Goal: Navigation & Orientation: Find specific page/section

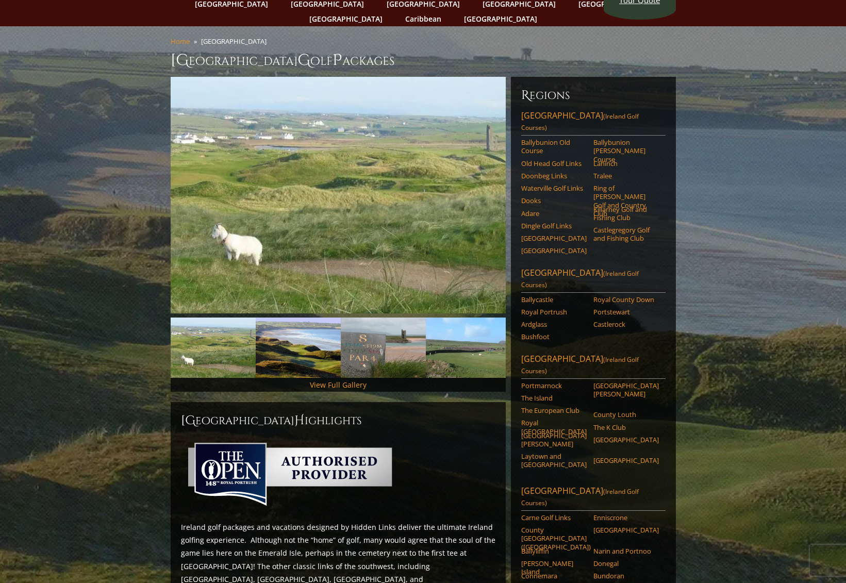
scroll to position [52, 0]
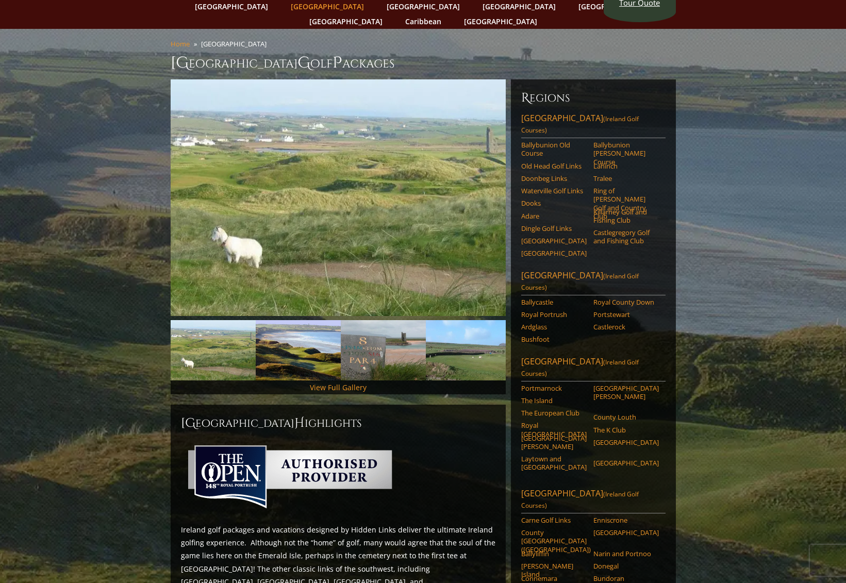
click at [308, 5] on link "[GEOGRAPHIC_DATA]" at bounding box center [328, 6] width 84 height 15
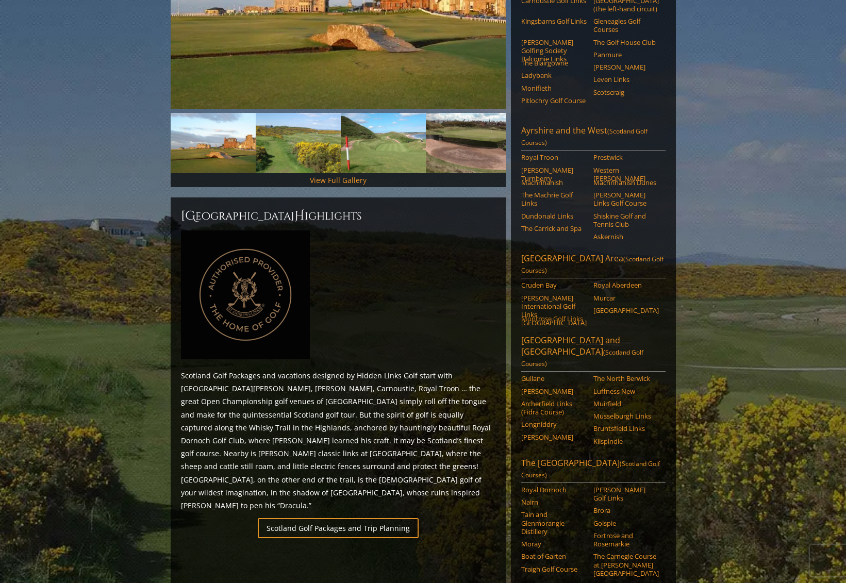
scroll to position [258, 0]
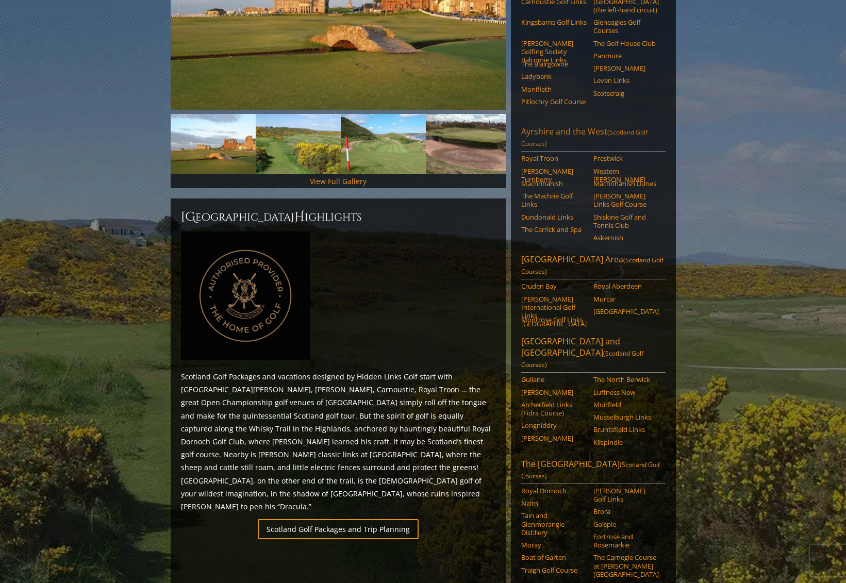
click at [565, 126] on link "Ayrshire and the West (Scotland Golf Courses)" at bounding box center [593, 139] width 144 height 26
